Goal: Transaction & Acquisition: Book appointment/travel/reservation

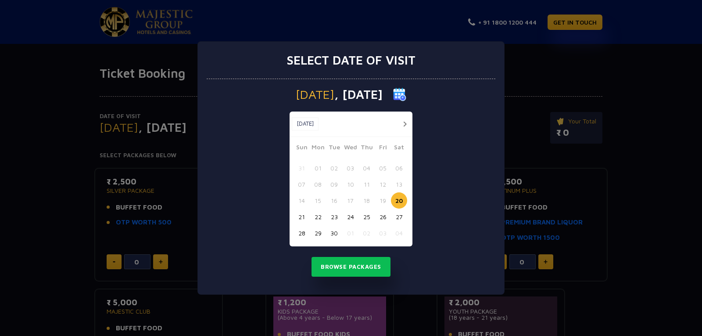
click at [330, 232] on button "30" at bounding box center [334, 233] width 16 height 16
click at [361, 267] on button "Browse Packages" at bounding box center [351, 267] width 79 height 20
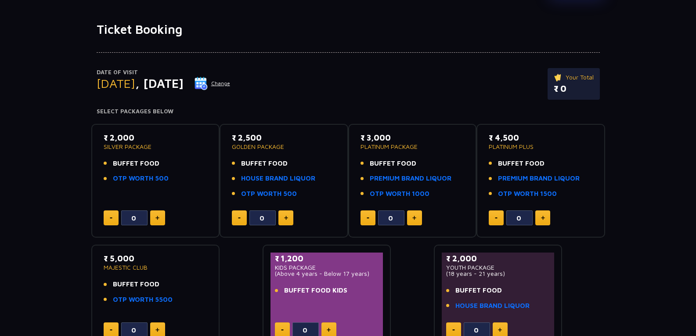
scroll to position [88, 0]
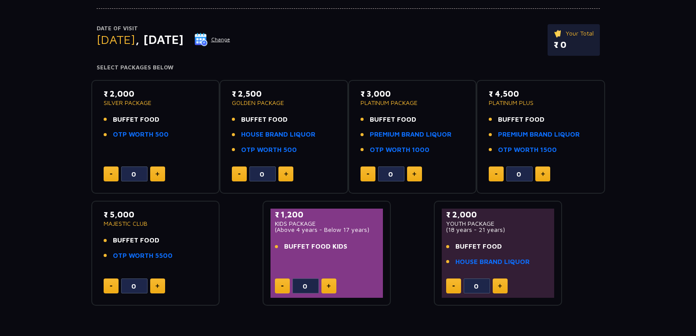
click at [158, 173] on img at bounding box center [157, 174] width 4 height 4
click at [157, 175] on img at bounding box center [157, 174] width 4 height 4
click at [140, 103] on p "SILVER PACKAGE" at bounding box center [156, 103] width 104 height 6
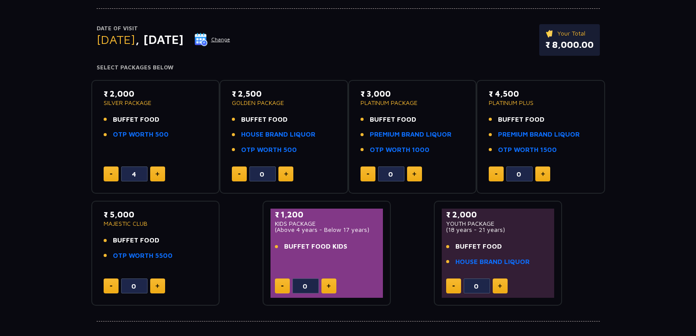
click at [111, 173] on button at bounding box center [111, 173] width 15 height 15
click at [112, 172] on button at bounding box center [111, 173] width 15 height 15
type input "0"
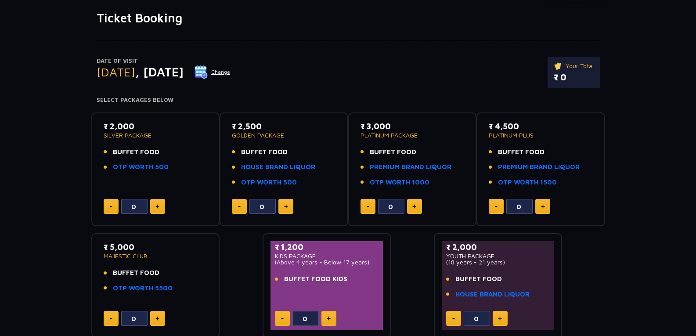
scroll to position [32, 0]
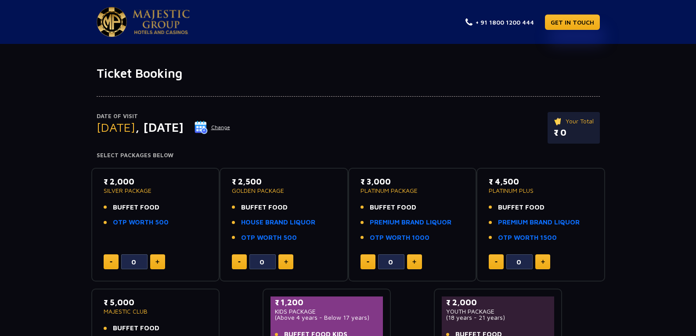
click at [230, 127] on button "Change" at bounding box center [212, 127] width 36 height 14
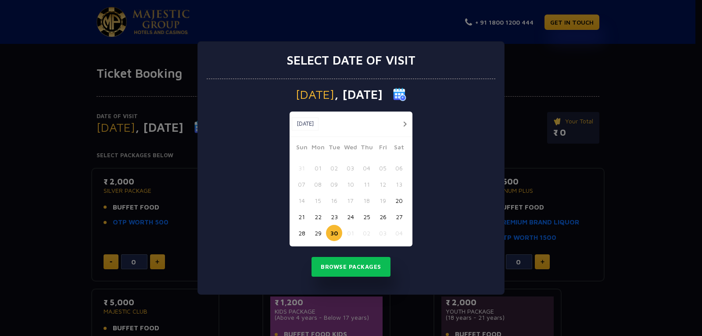
click at [321, 233] on button "29" at bounding box center [318, 233] width 16 height 16
click at [357, 268] on button "Browse Packages" at bounding box center [351, 267] width 79 height 20
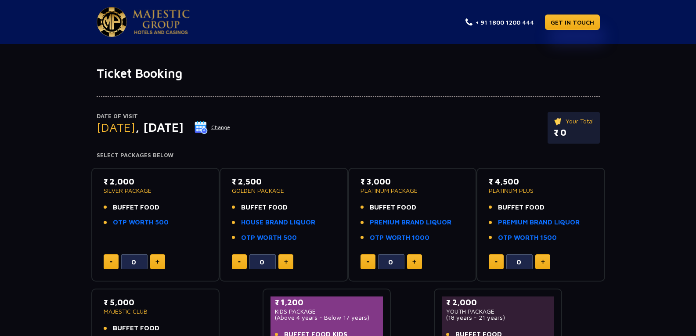
click at [161, 260] on button at bounding box center [157, 261] width 15 height 15
click at [160, 260] on button at bounding box center [157, 261] width 15 height 15
type input "4"
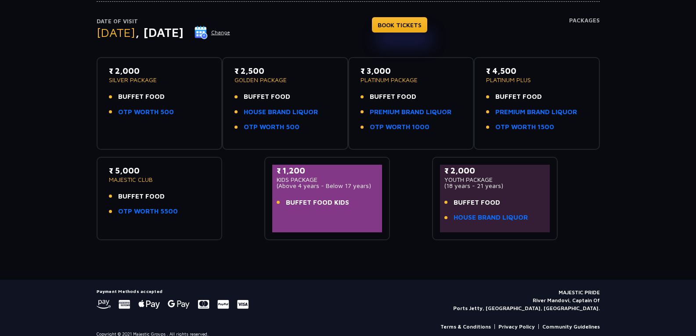
scroll to position [105, 0]
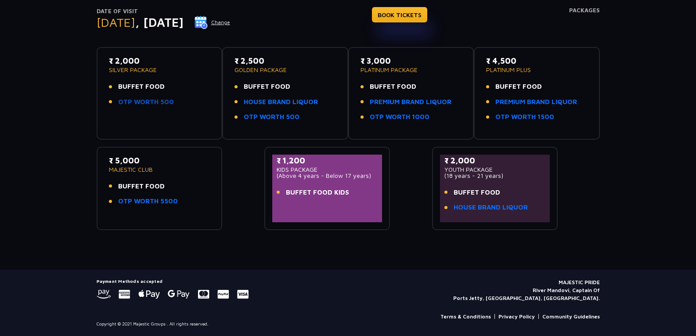
click at [134, 101] on link "OTP WORTH 500" at bounding box center [146, 102] width 56 height 10
click at [180, 79] on div "₹ 2,000 SILVER PACKAGE BUFFET FOOD OTP WORTH 500" at bounding box center [159, 83] width 101 height 57
click at [160, 69] on p "SILVER PACKAGE" at bounding box center [159, 70] width 101 height 6
click at [147, 67] on p "SILVER PACKAGE" at bounding box center [159, 70] width 101 height 6
click at [141, 80] on div "₹ 2,000 SILVER PACKAGE BUFFET FOOD OTP WORTH 500" at bounding box center [159, 83] width 101 height 57
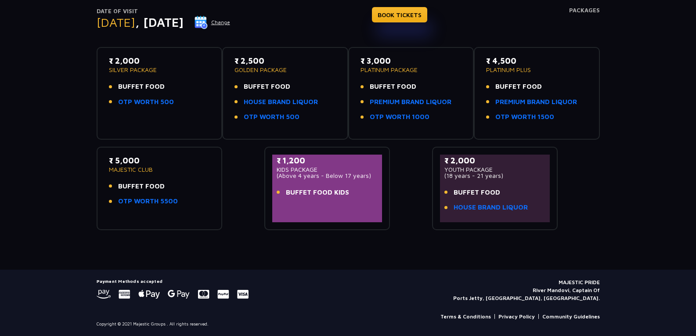
click at [137, 84] on span "BUFFET FOOD" at bounding box center [141, 87] width 47 height 10
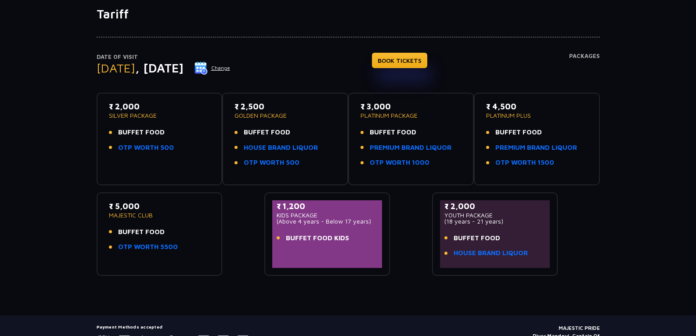
scroll to position [17, 0]
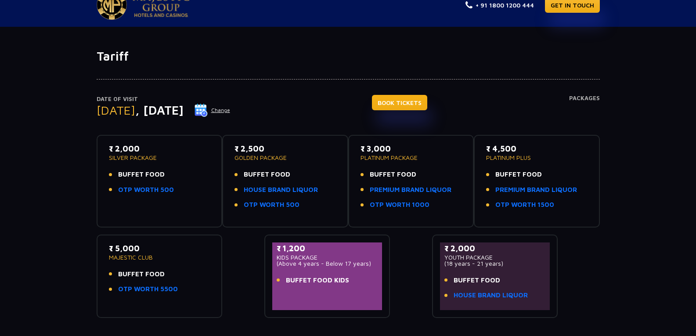
click at [427, 102] on link "BOOK TICKETS" at bounding box center [399, 102] width 55 height 15
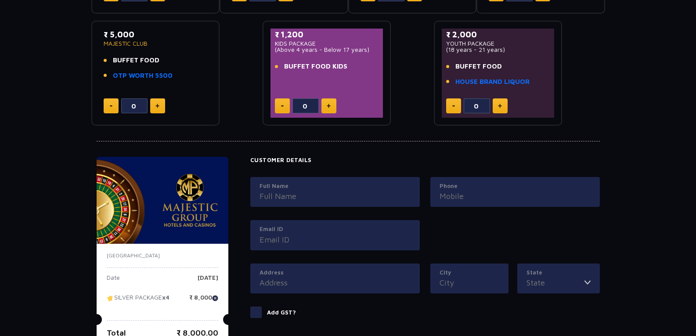
scroll to position [395, 0]
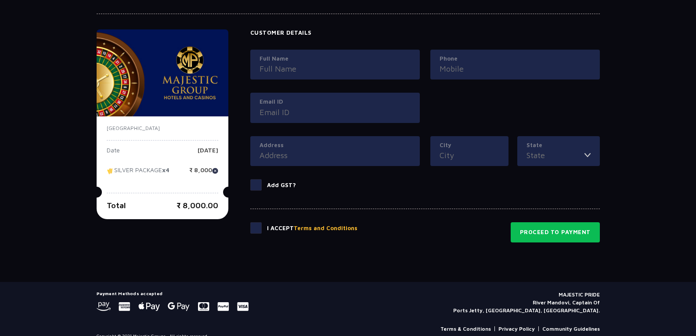
drag, startPoint x: 296, startPoint y: 83, endPoint x: 275, endPoint y: 69, distance: 25.1
click at [294, 82] on div "Full Name" at bounding box center [335, 71] width 180 height 43
click at [274, 68] on input "Full Name" at bounding box center [334, 69] width 151 height 12
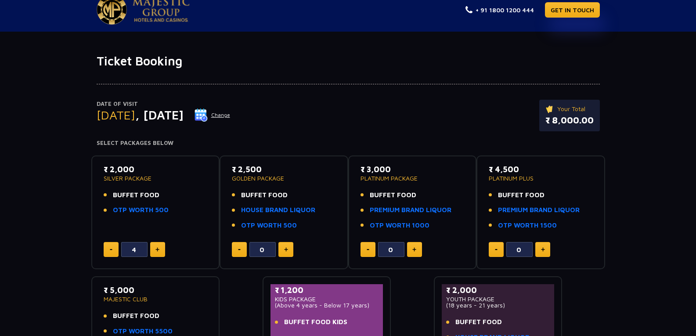
scroll to position [0, 0]
